Goal: Task Accomplishment & Management: Use online tool/utility

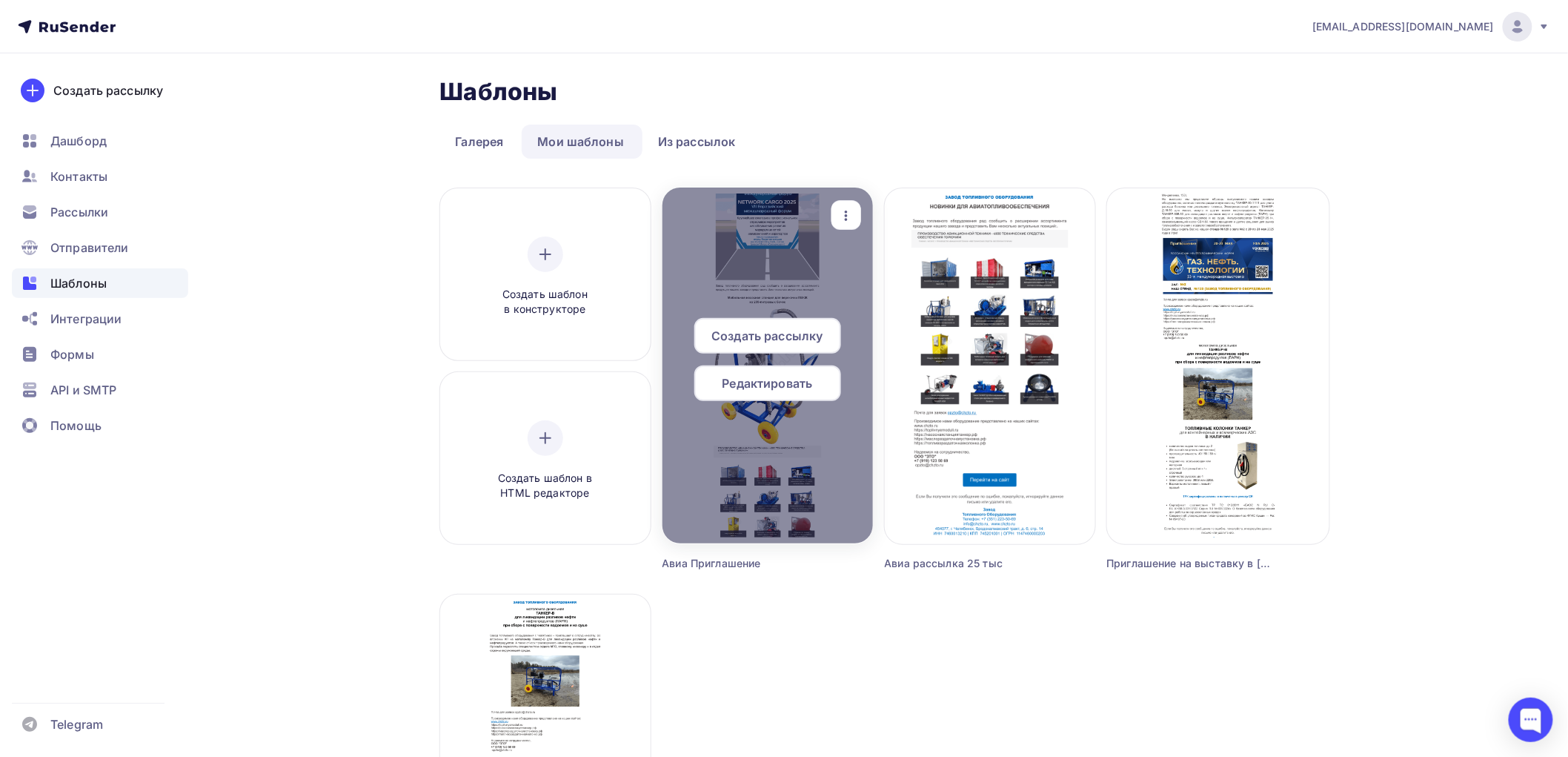
click at [763, 378] on span "Редактировать" at bounding box center [768, 383] width 90 height 18
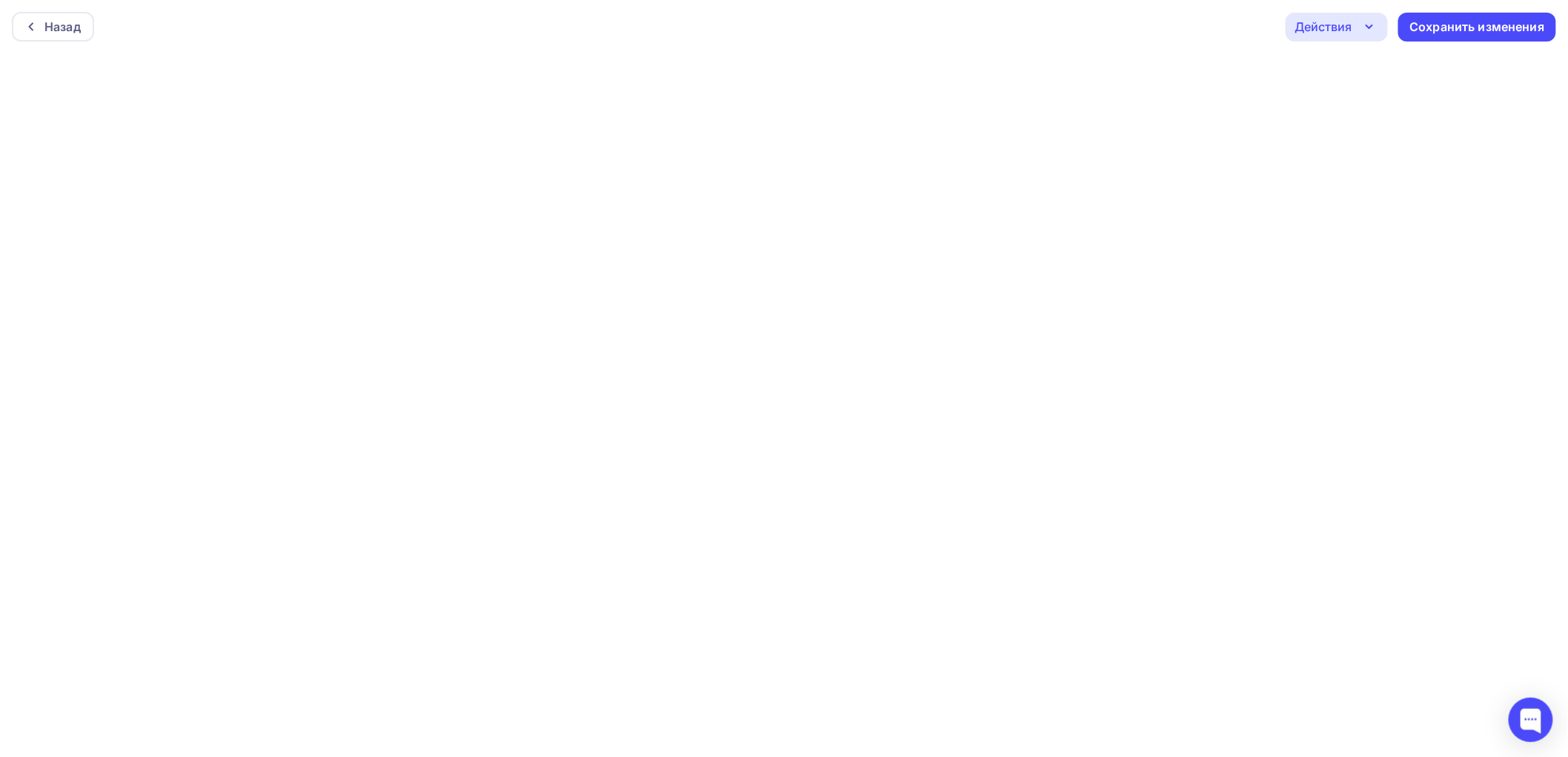
scroll to position [4, 0]
click at [1470, 20] on div "Сохранить изменения" at bounding box center [1477, 24] width 134 height 17
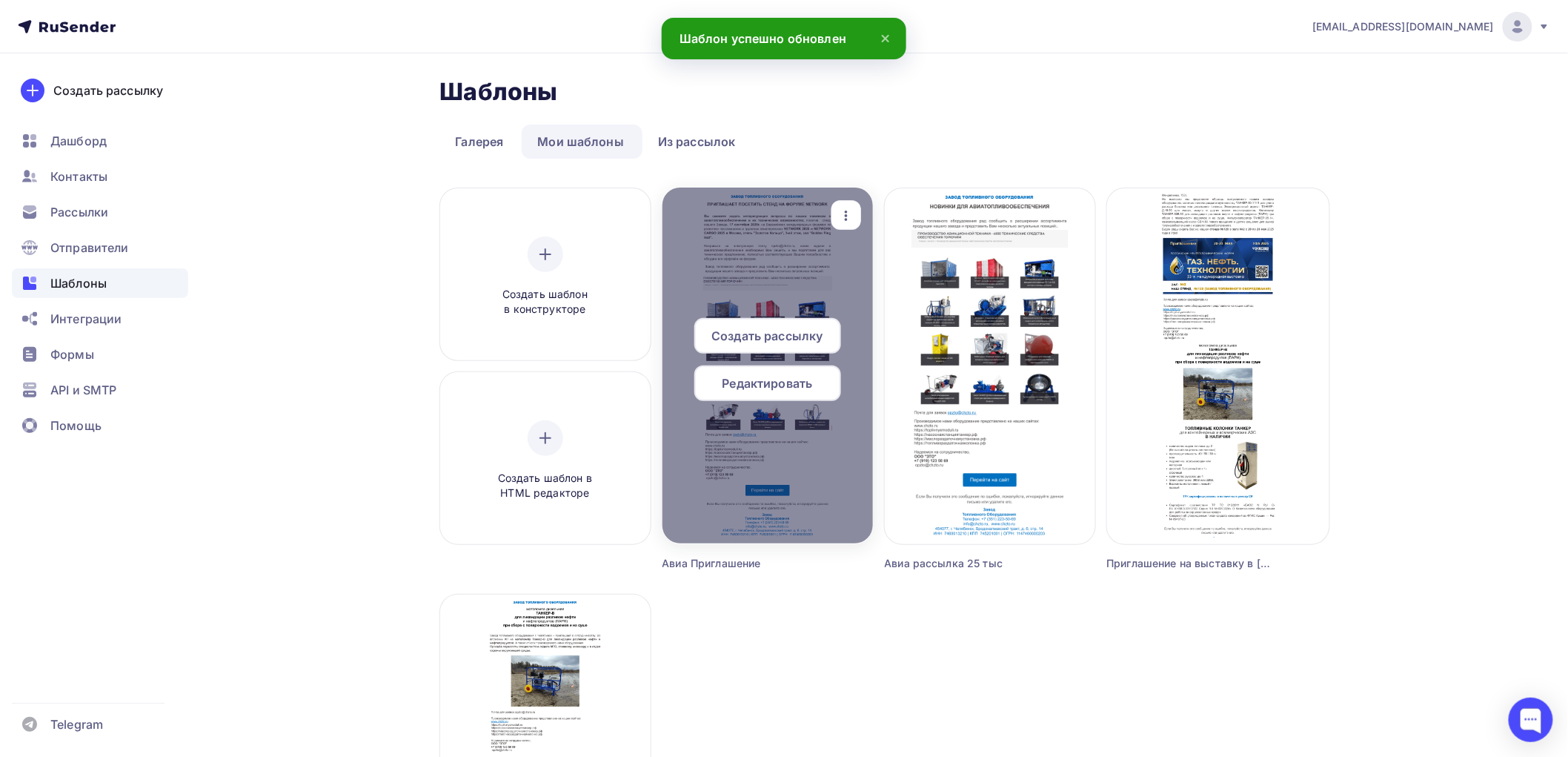
click at [850, 217] on icon "button" at bounding box center [846, 215] width 18 height 18
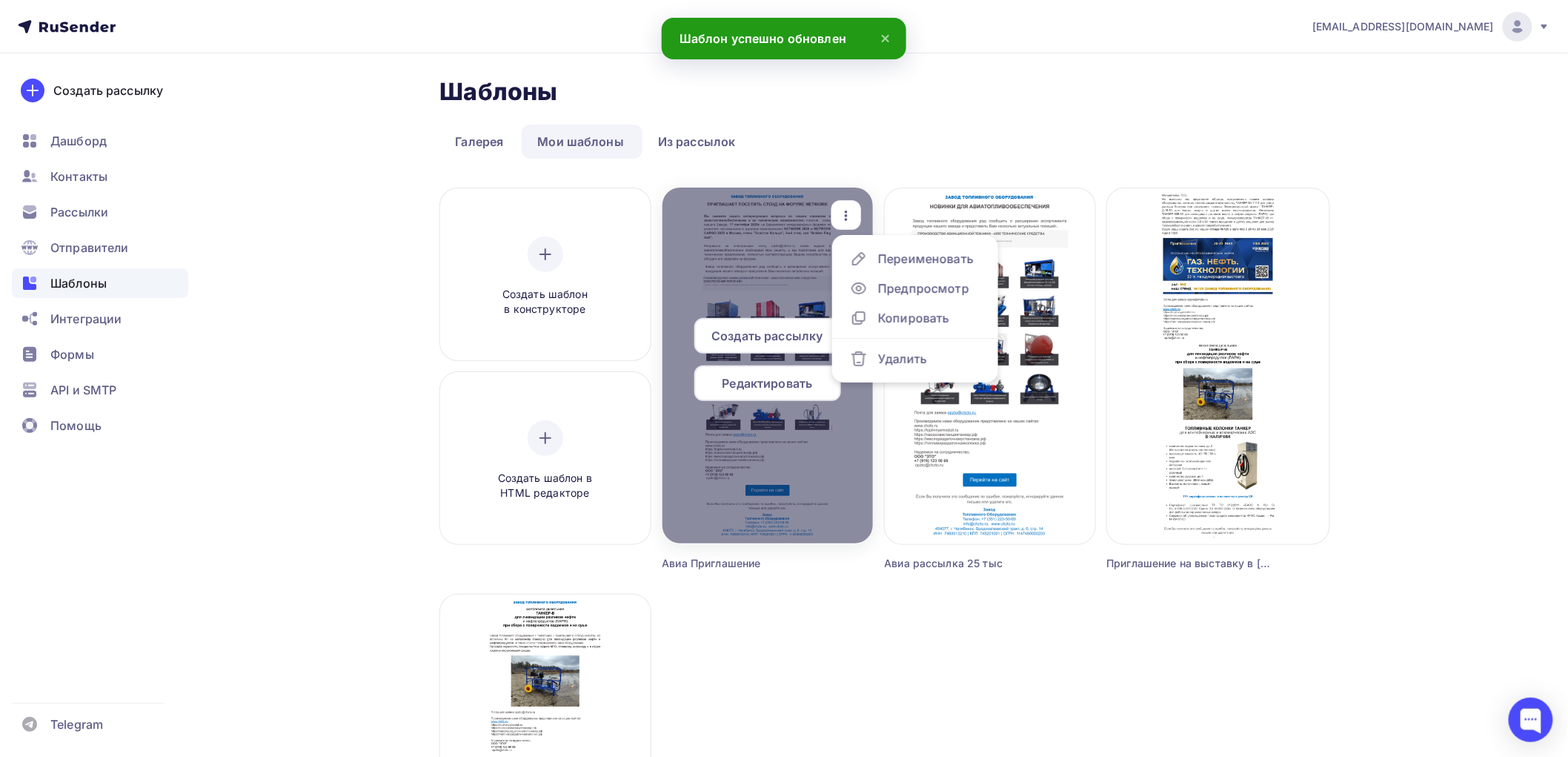
click at [766, 380] on span "Редактировать" at bounding box center [768, 383] width 90 height 18
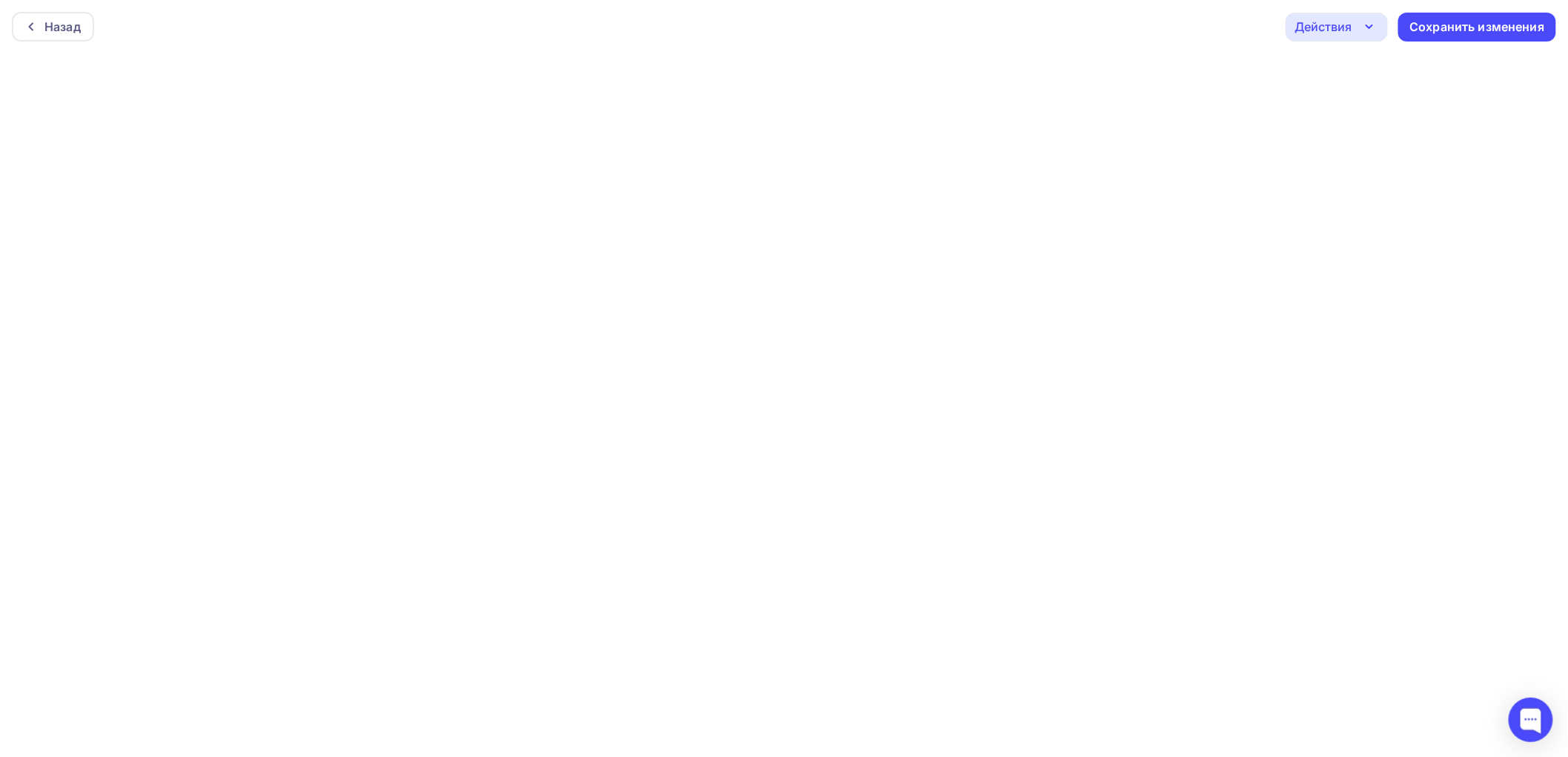
click at [1330, 32] on div "Действия" at bounding box center [1324, 26] width 57 height 18
click at [1398, 65] on div "Отправить тестовое письмо" at bounding box center [1417, 70] width 170 height 18
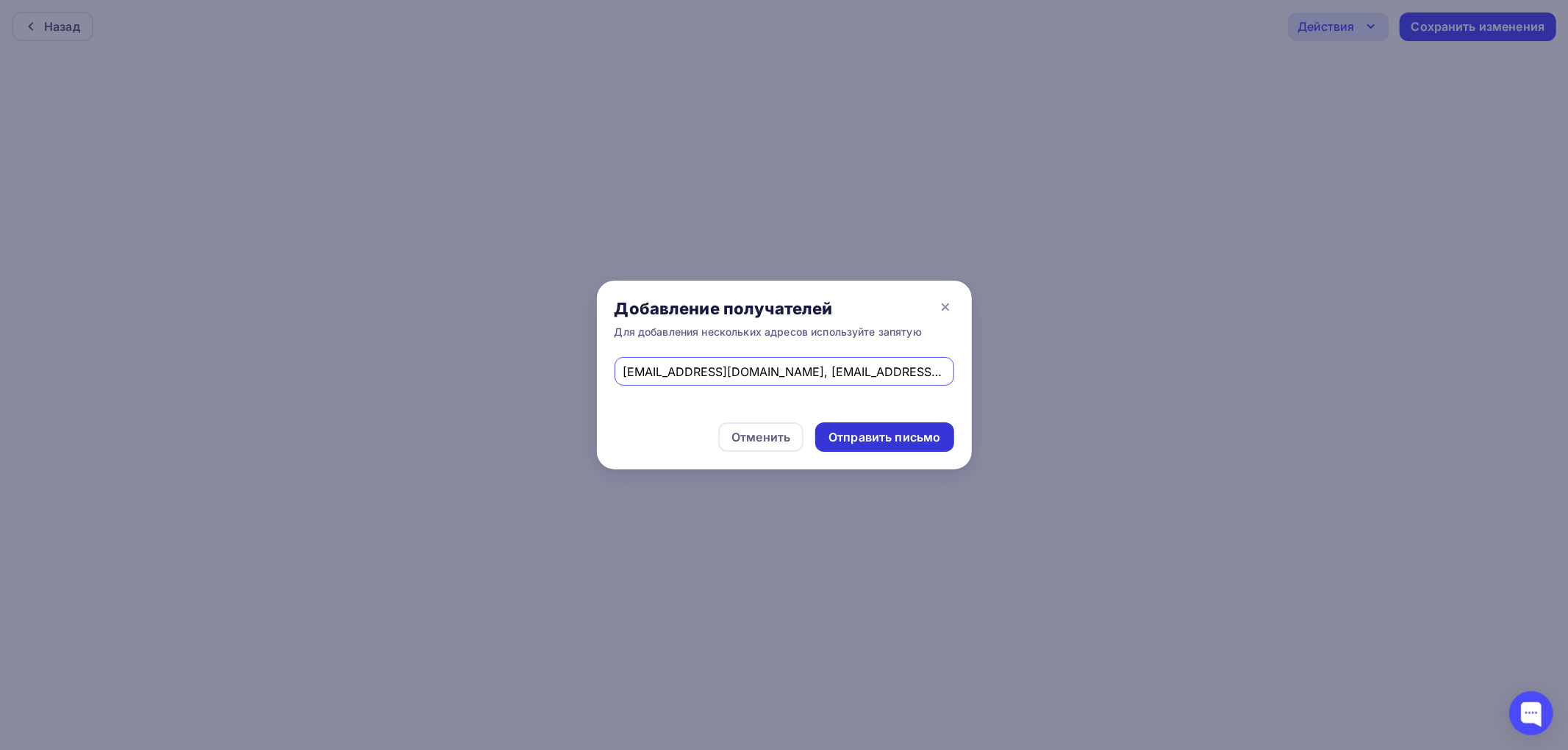
type input "[EMAIL_ADDRESS][DOMAIN_NAME], [EMAIL_ADDRESS][DOMAIN_NAME]"
click at [897, 436] on div "Отправить письмо" at bounding box center [885, 437] width 112 height 17
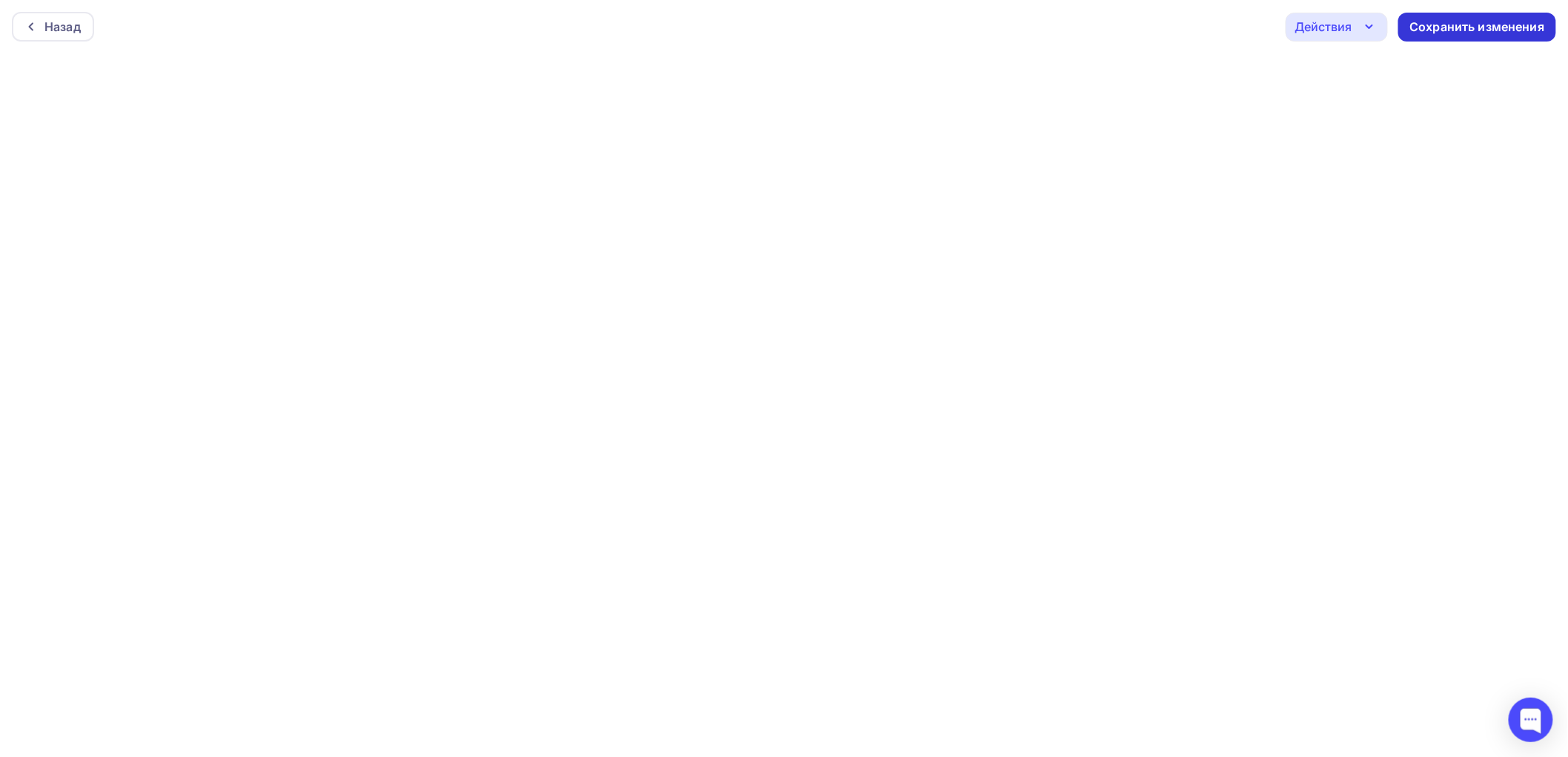
click at [1505, 26] on div "Сохранить изменения" at bounding box center [1477, 27] width 134 height 17
